Goal: Information Seeking & Learning: Learn about a topic

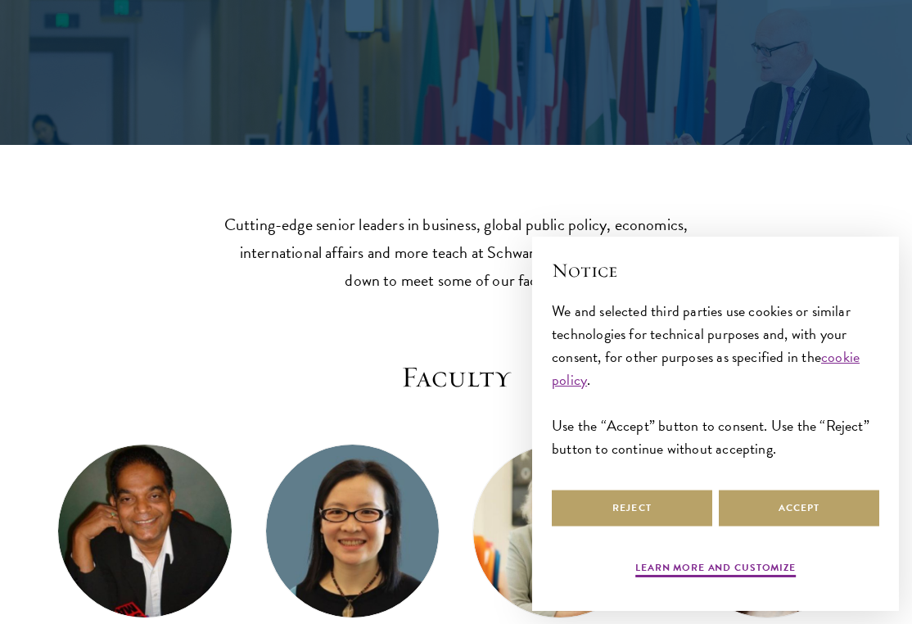
scroll to position [301, 0]
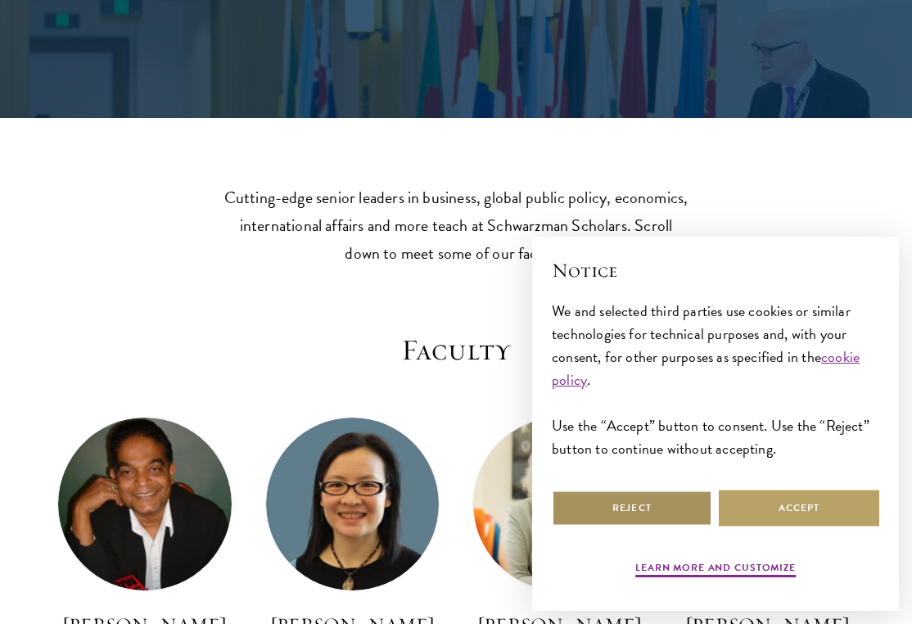
click at [629, 503] on button "Reject" at bounding box center [632, 508] width 160 height 37
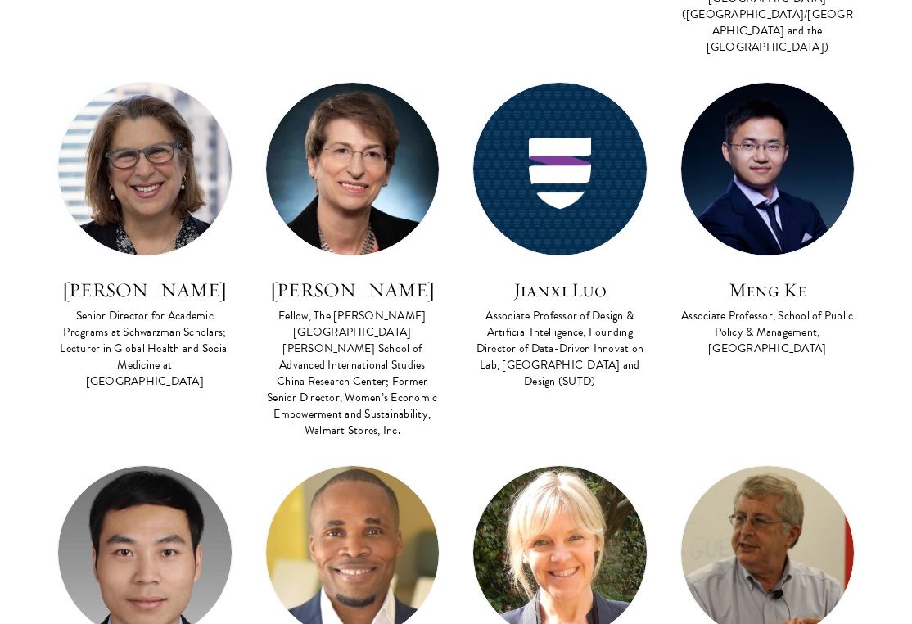
scroll to position [2702, 0]
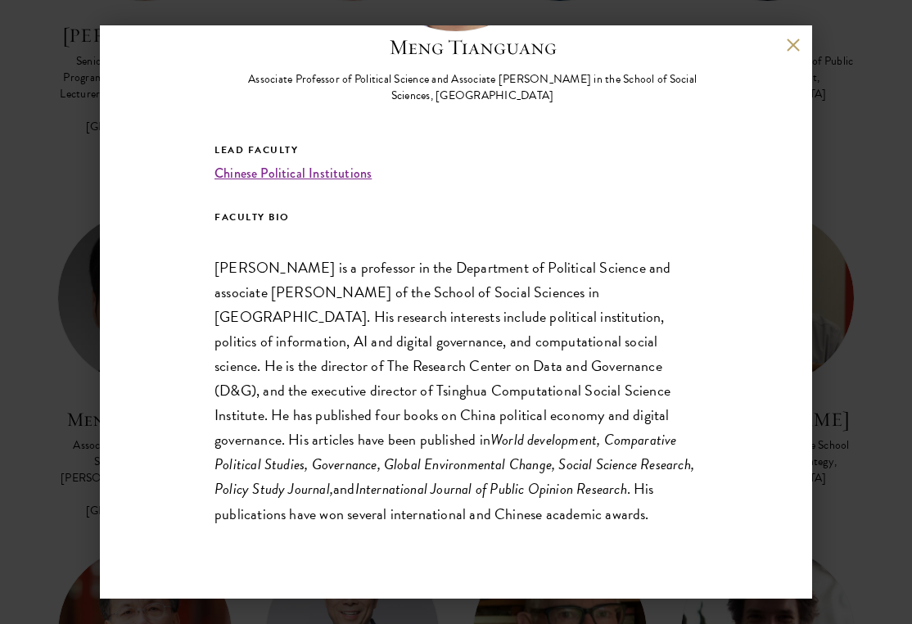
scroll to position [2959, 0]
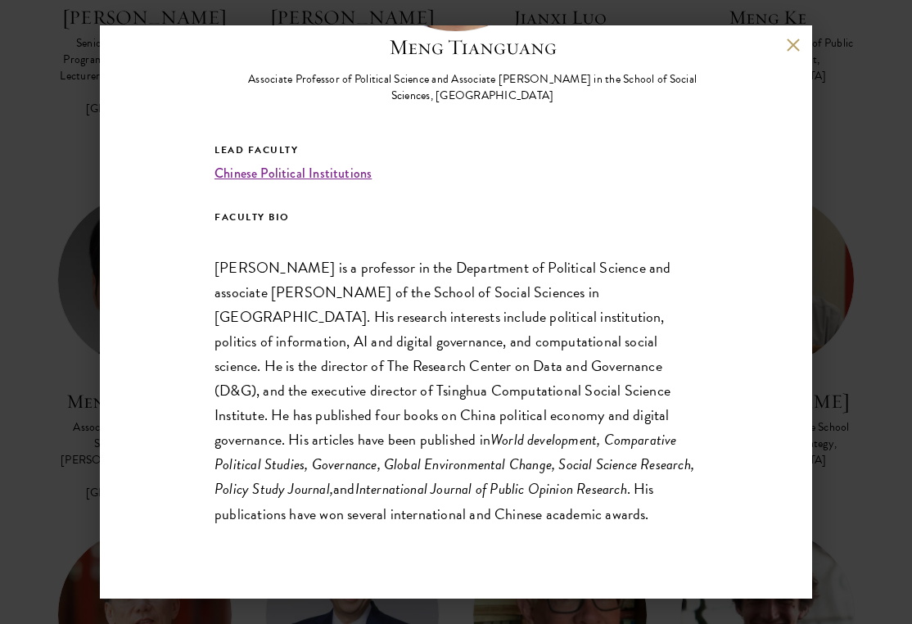
click at [793, 47] on button at bounding box center [793, 45] width 14 height 14
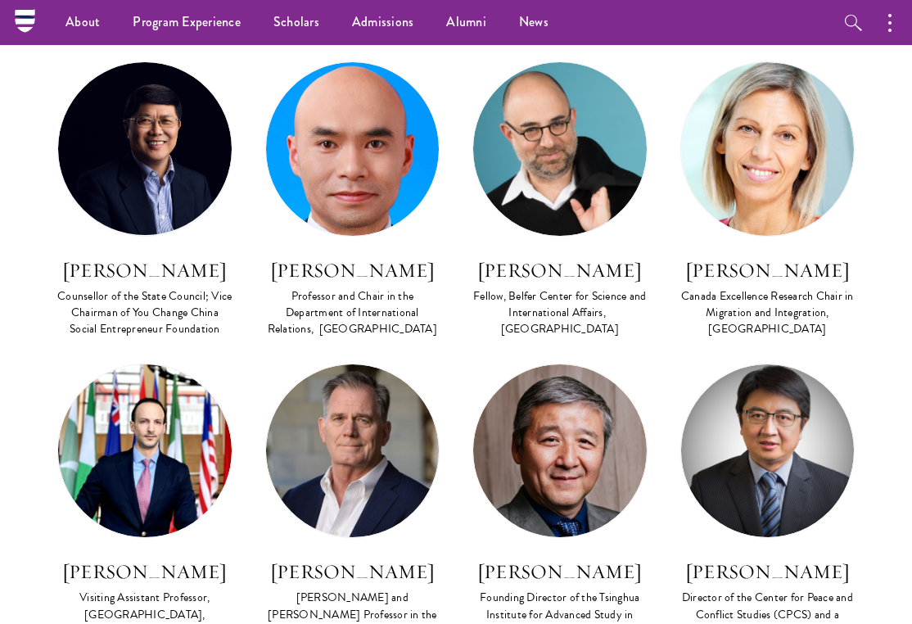
scroll to position [4526, 0]
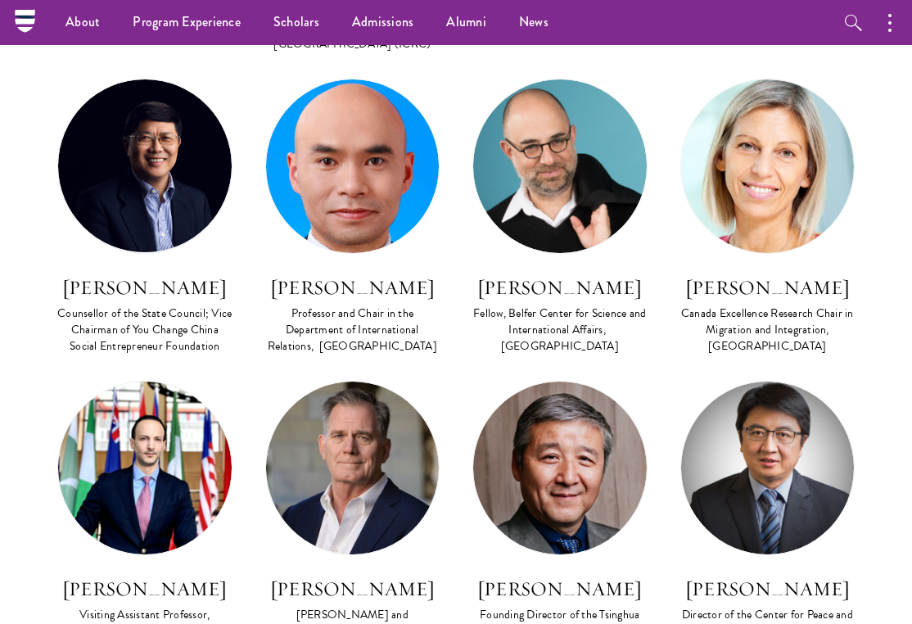
click at [111, 575] on h3 "Vasilis Trigkas" at bounding box center [144, 589] width 175 height 28
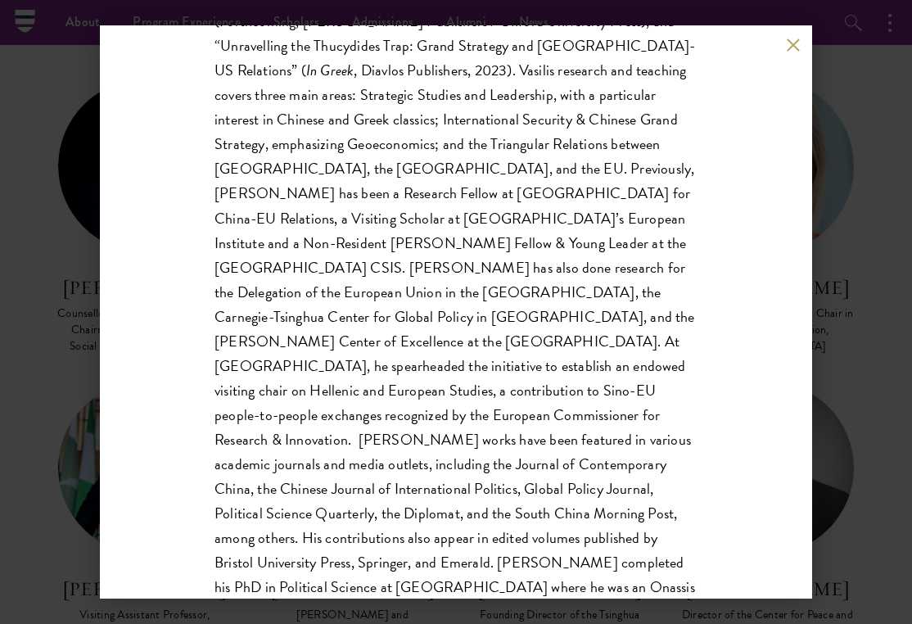
scroll to position [609, 0]
click at [800, 45] on div "Vasilis Trigkas Visiting Assistant Professor, Schwarzman College, Tsinghua Univ…" at bounding box center [456, 311] width 712 height 573
click at [788, 44] on button at bounding box center [793, 45] width 14 height 14
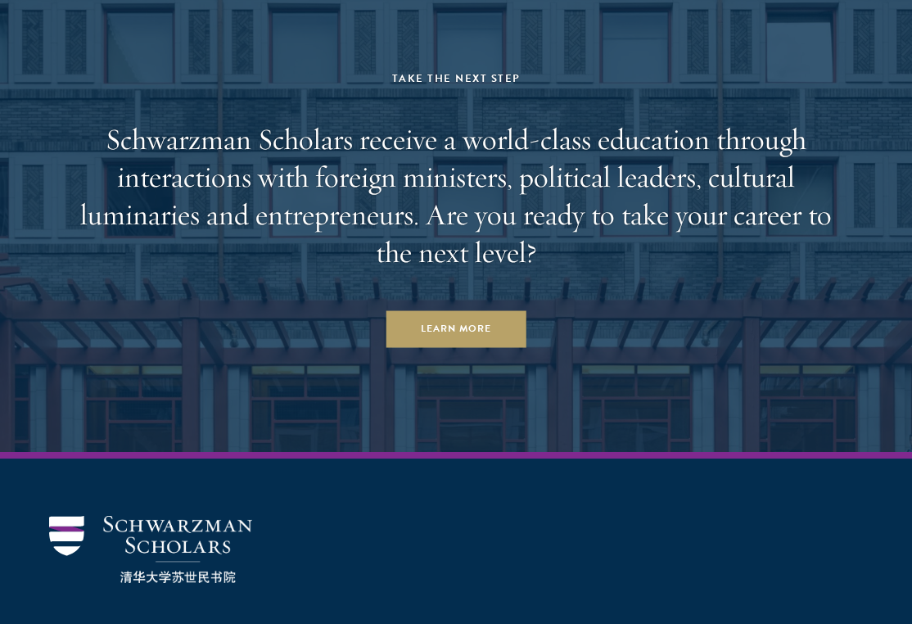
scroll to position [7772, 0]
